Goal: Transaction & Acquisition: Purchase product/service

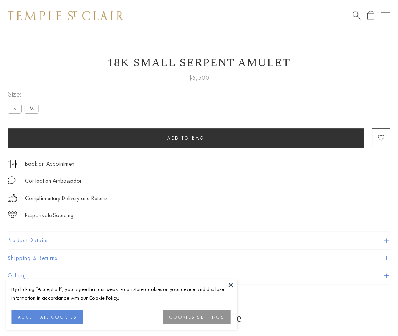
scroll to position [23, 0]
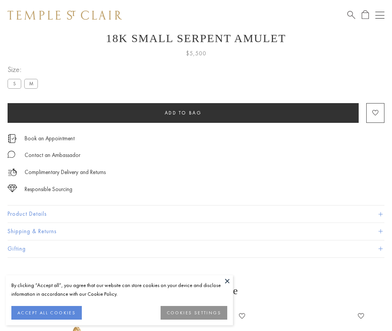
click at [183, 112] on span "Add to bag" at bounding box center [183, 112] width 37 height 6
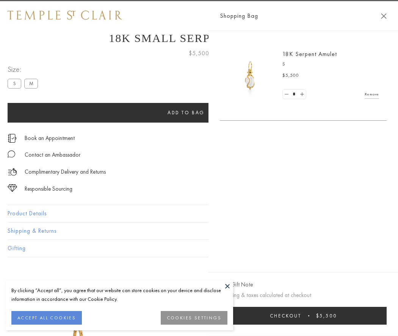
click at [386, 316] on button "Checkout $5,500" at bounding box center [303, 316] width 167 height 18
